Goal: Task Accomplishment & Management: Manage account settings

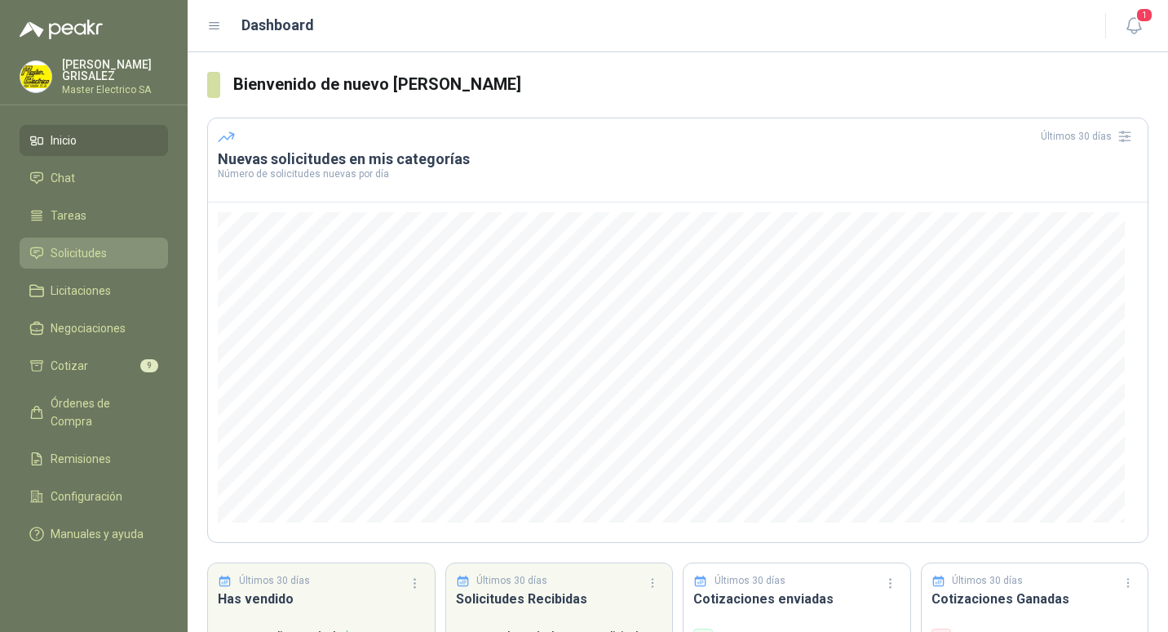
click at [77, 253] on span "Solicitudes" at bounding box center [79, 253] width 56 height 18
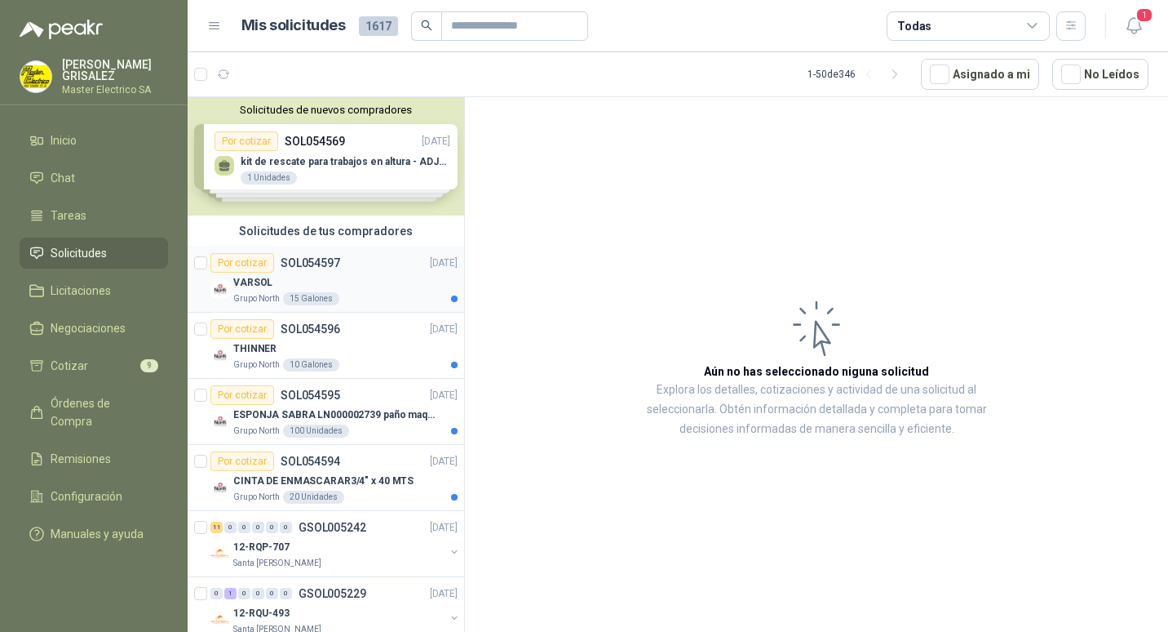
click at [308, 264] on p "SOL054597" at bounding box center [311, 262] width 60 height 11
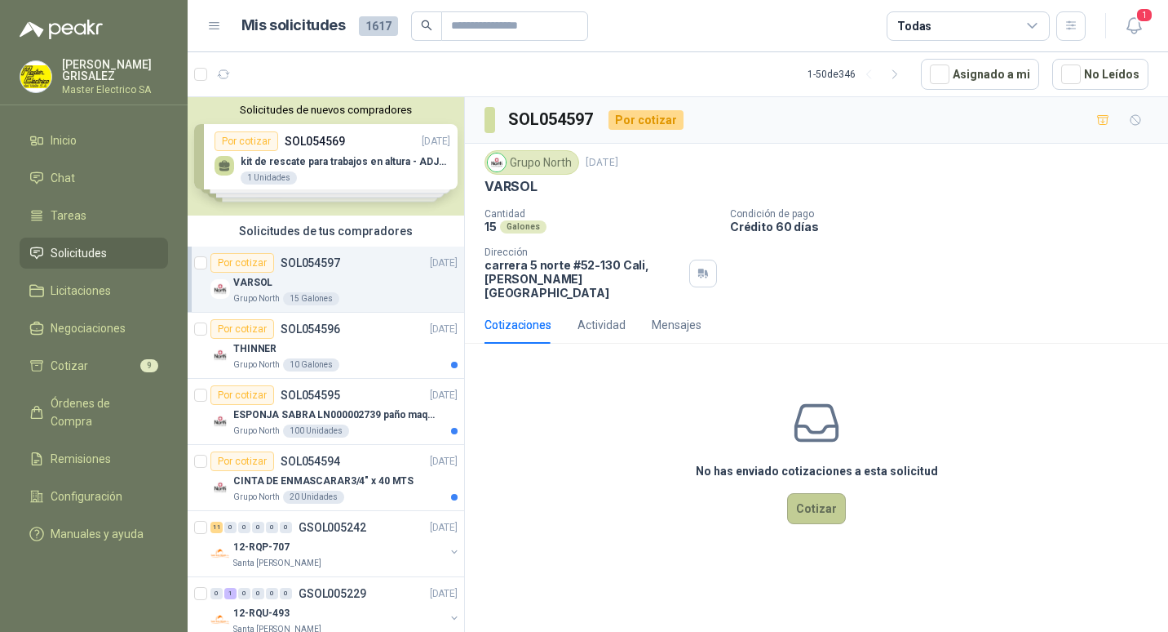
click at [808, 493] on button "Cotizar" at bounding box center [816, 508] width 59 height 31
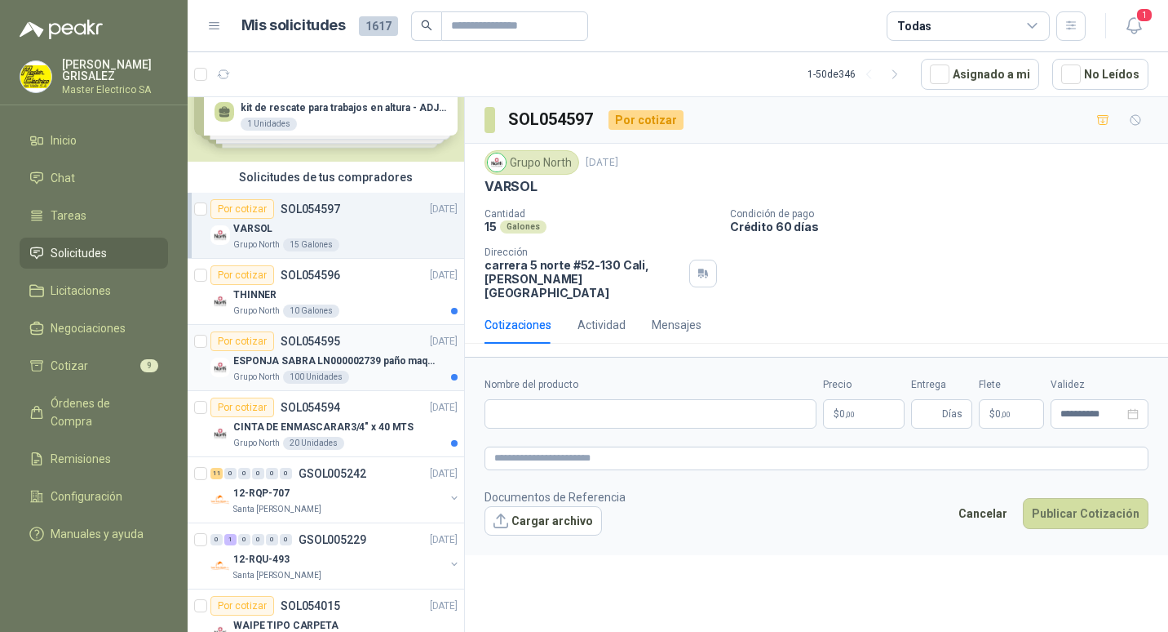
scroll to position [82, 0]
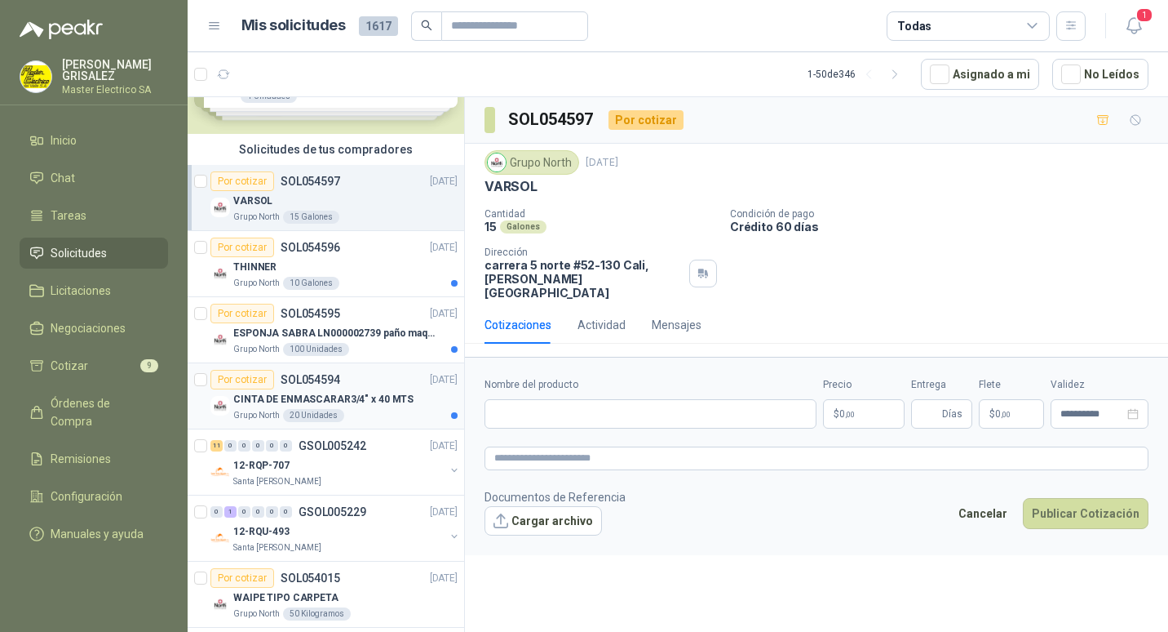
click at [300, 381] on p "SOL054594" at bounding box center [311, 379] width 60 height 11
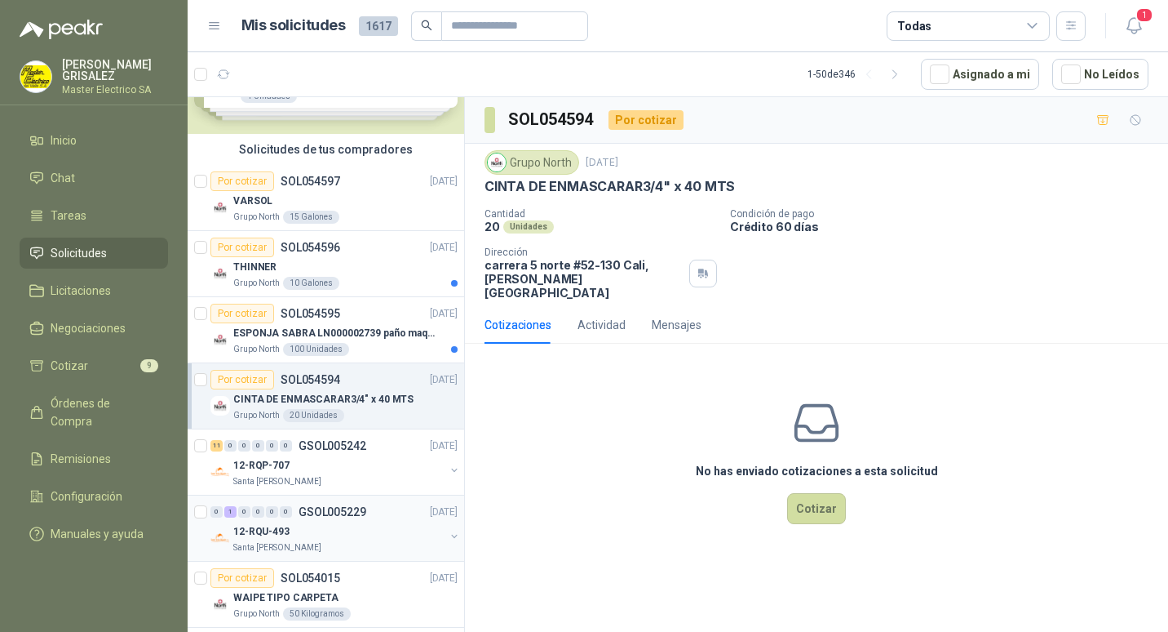
click at [326, 512] on p "GSOL005229" at bounding box center [333, 511] width 68 height 11
